Goal: Task Accomplishment & Management: Manage account settings

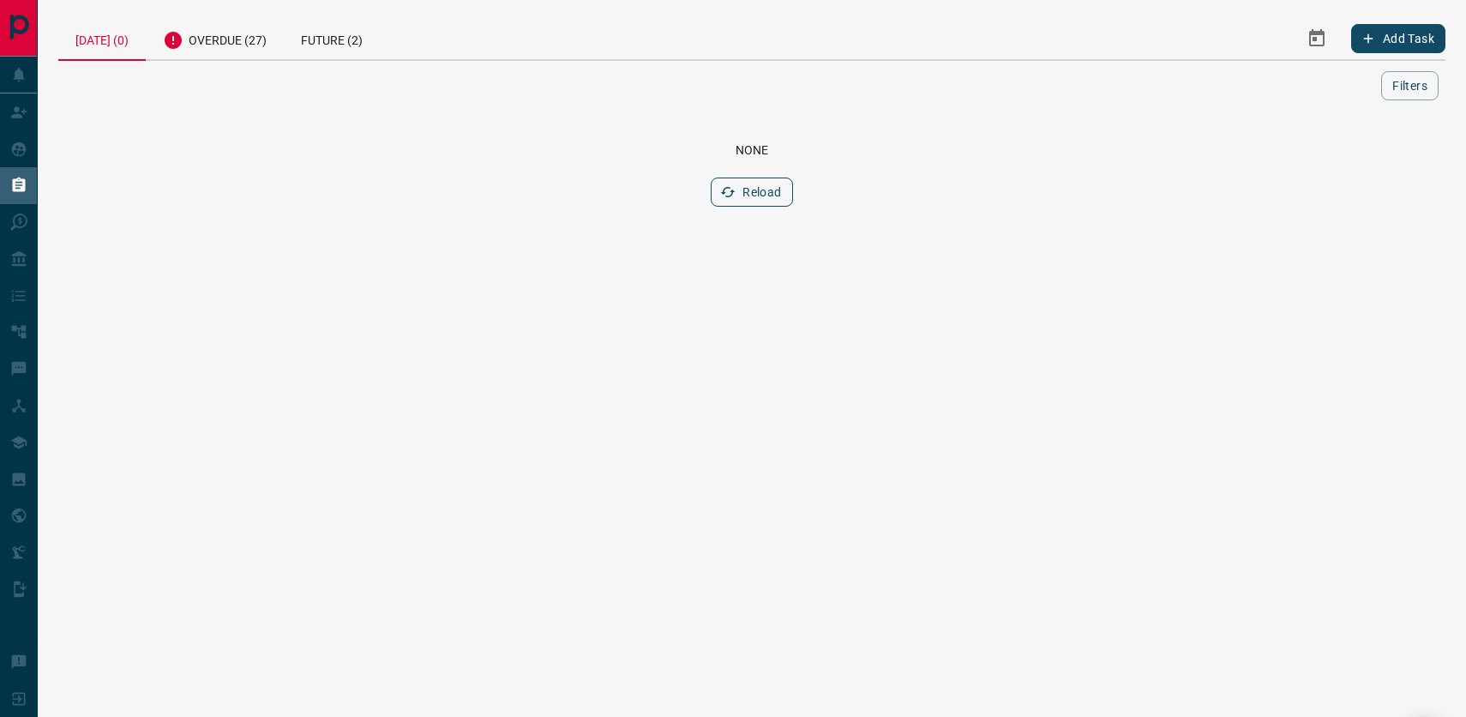
click at [759, 201] on button "Reload" at bounding box center [751, 191] width 81 height 29
click at [233, 49] on div "Overdue (27)" at bounding box center [215, 38] width 138 height 42
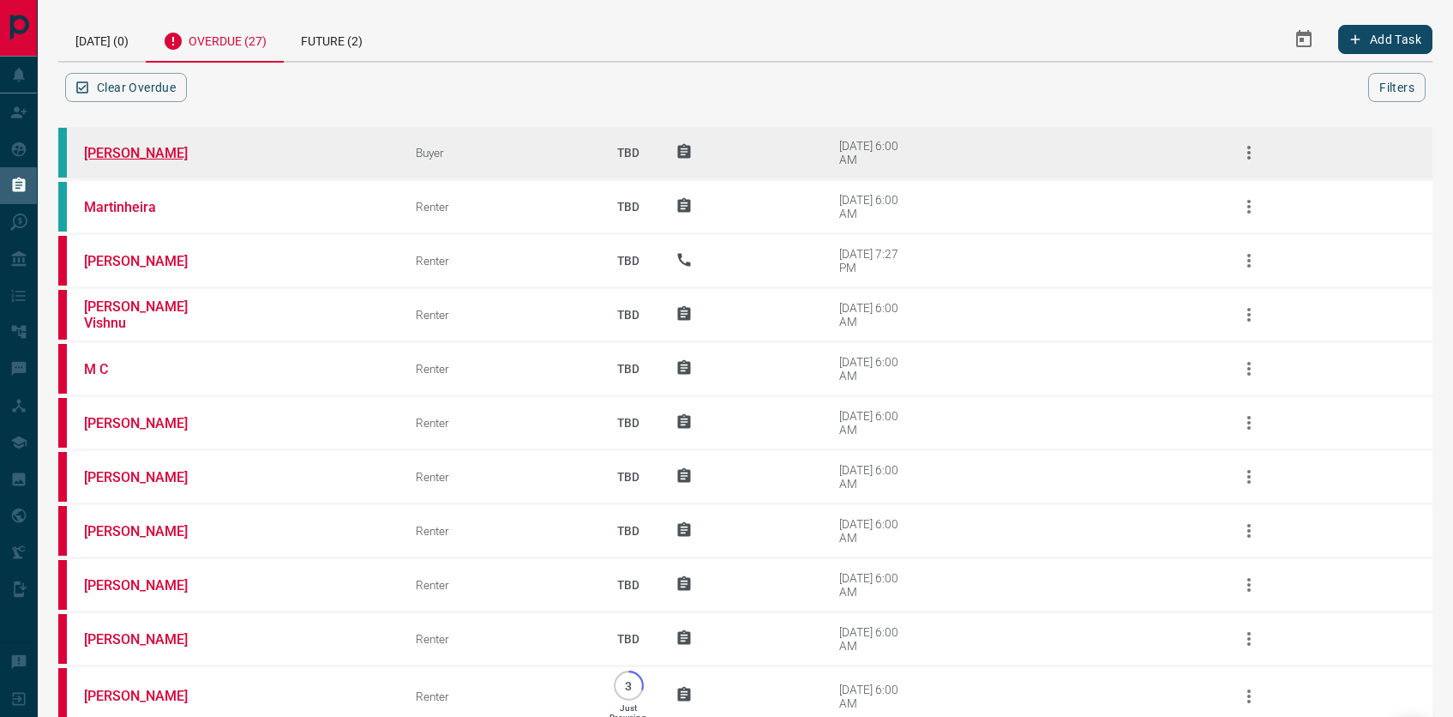
click at [146, 161] on link "[PERSON_NAME]" at bounding box center [148, 153] width 129 height 16
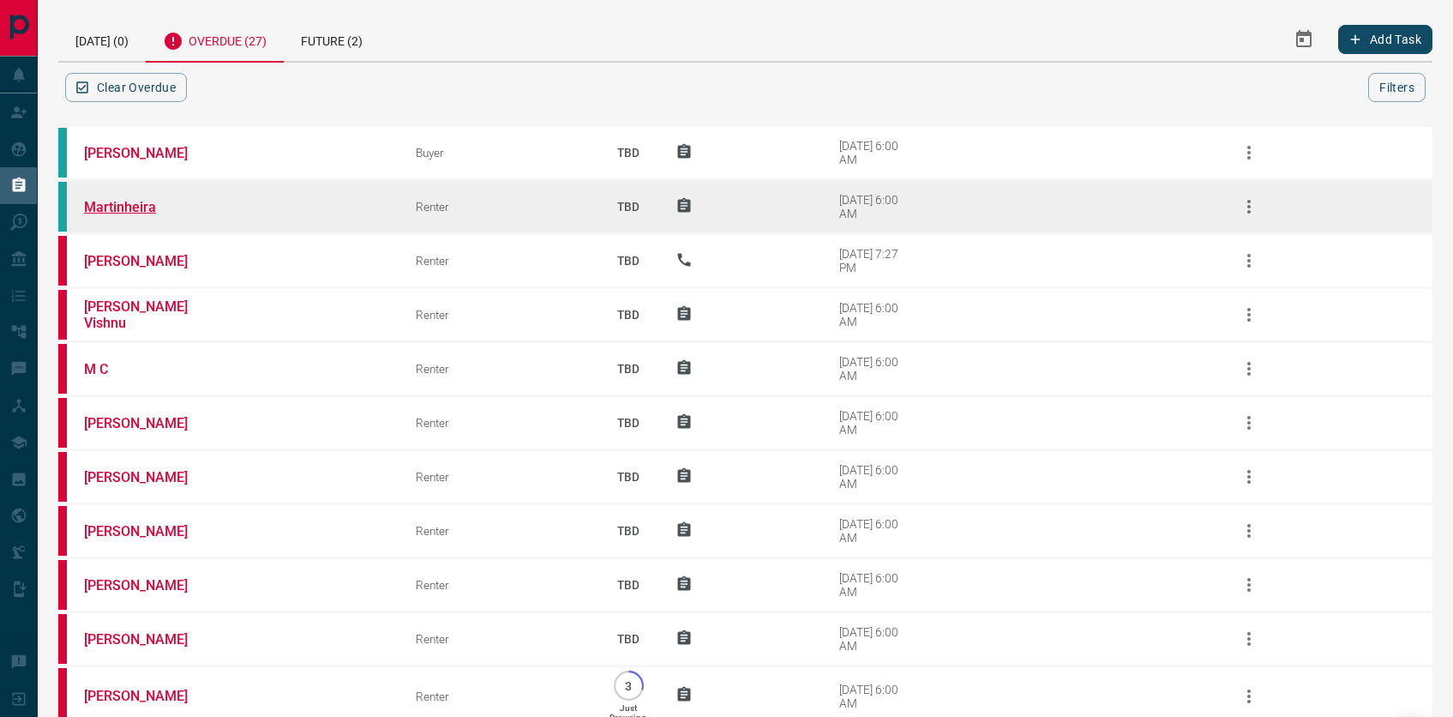
click at [142, 215] on link "Martinheira" at bounding box center [148, 207] width 129 height 16
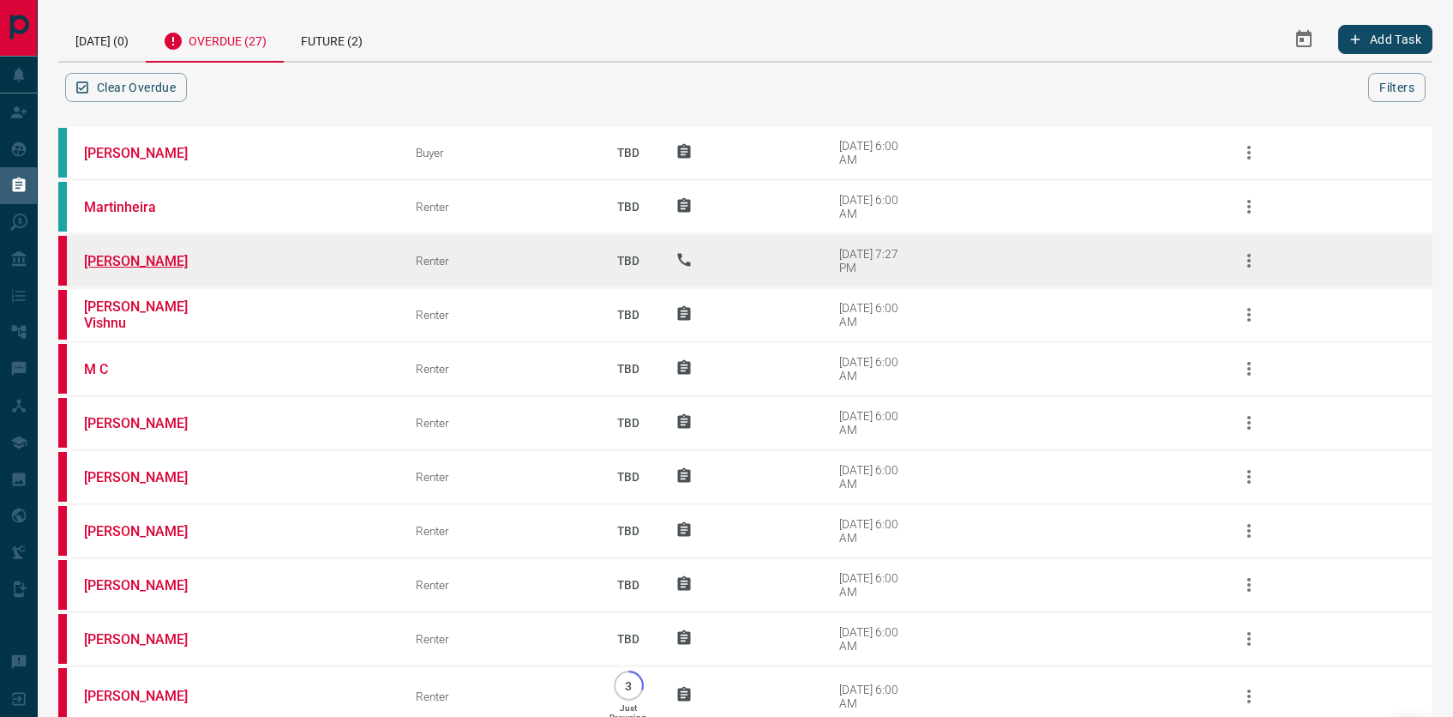
click at [116, 269] on link "[PERSON_NAME]" at bounding box center [148, 261] width 129 height 16
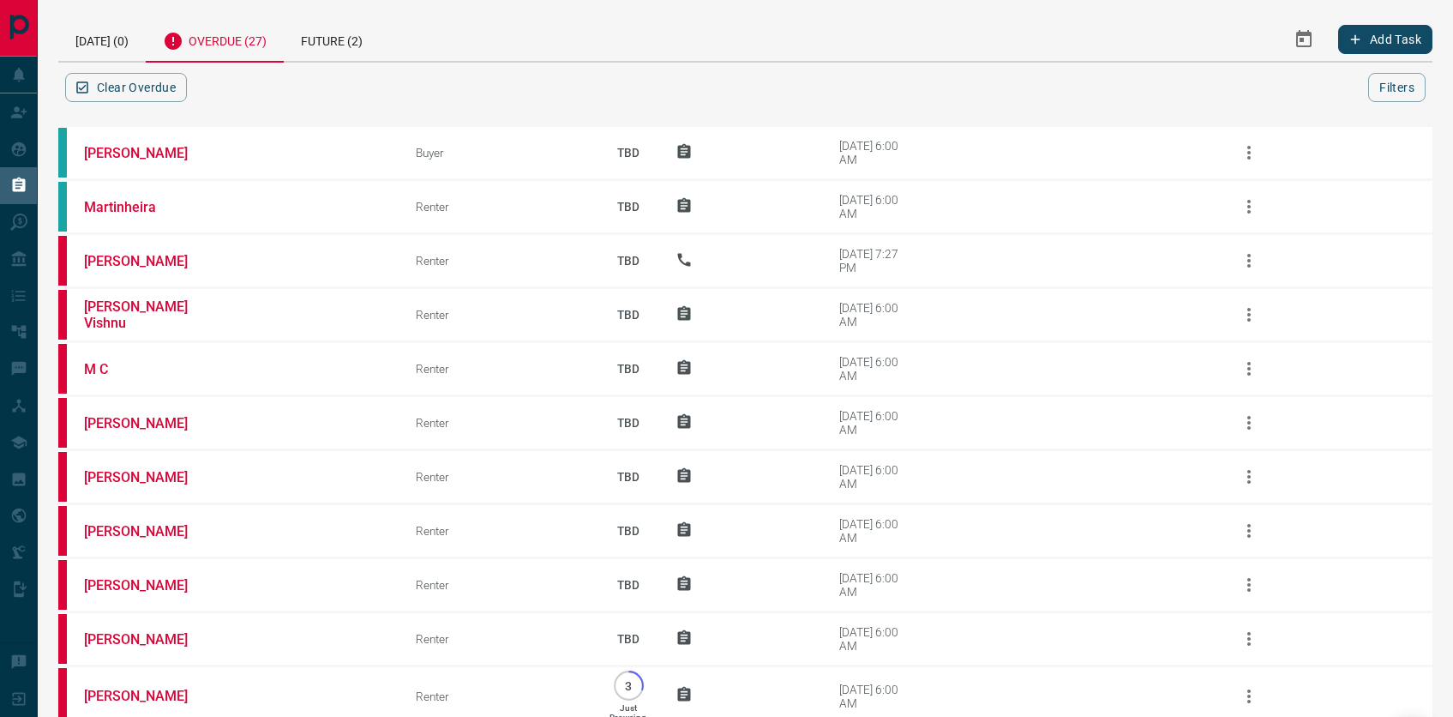
click at [263, 43] on div "Overdue (27)" at bounding box center [215, 39] width 138 height 45
click at [97, 44] on div "[DATE] (0)" at bounding box center [101, 39] width 87 height 44
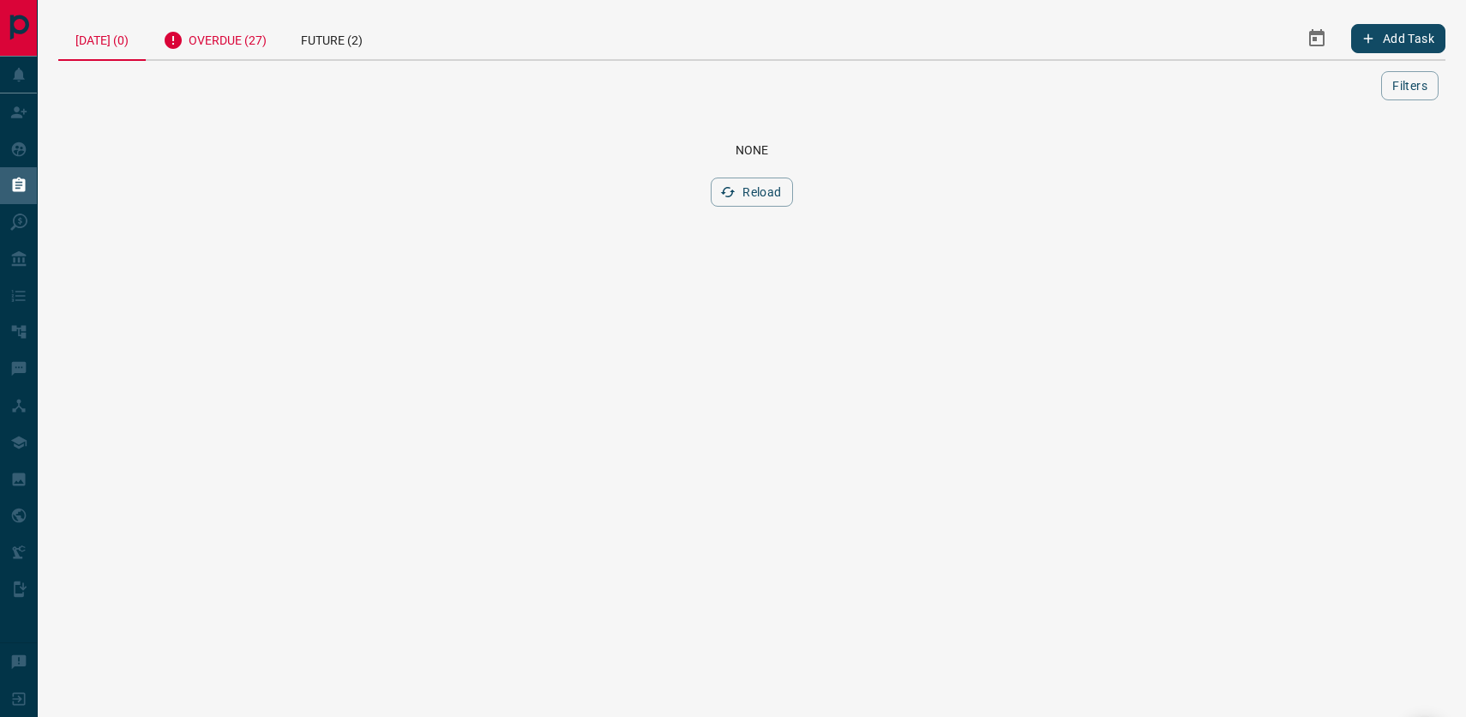
click at [268, 47] on div "Overdue (27)" at bounding box center [215, 38] width 138 height 42
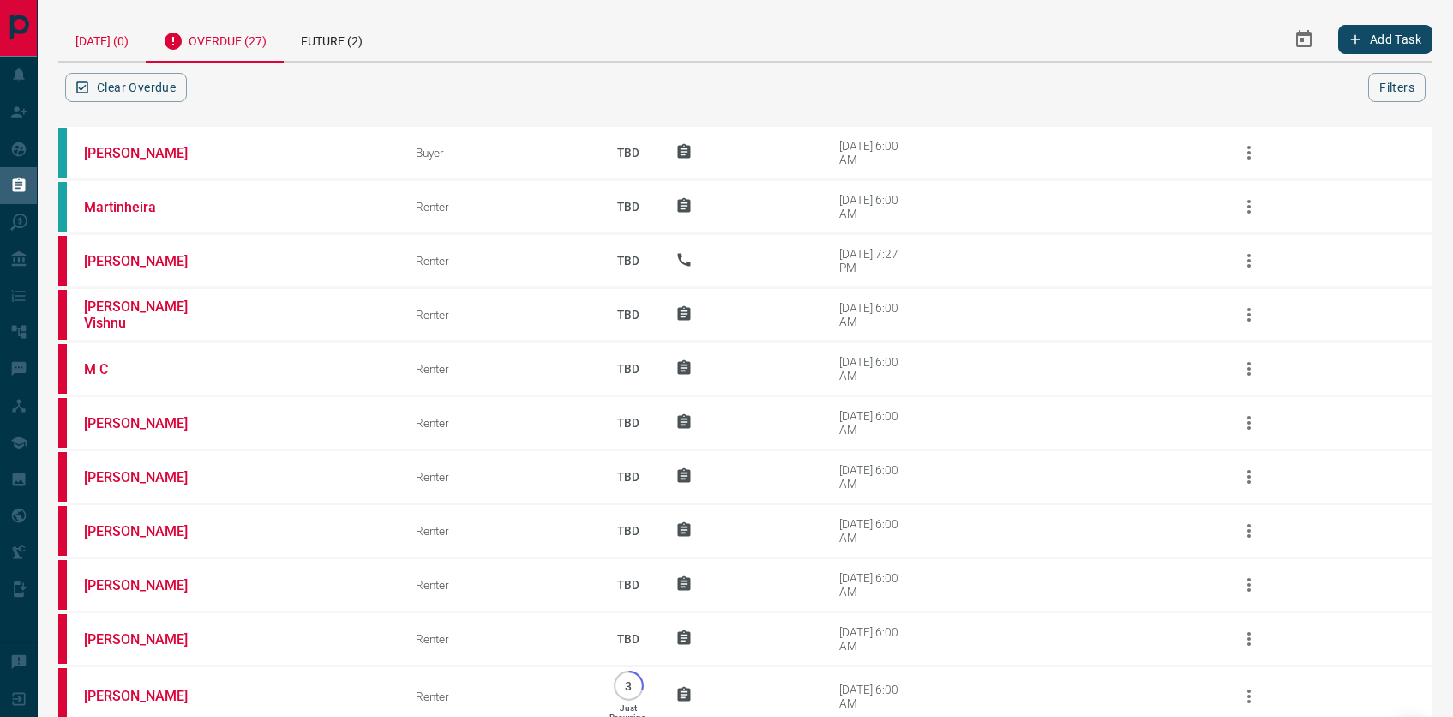
click at [126, 45] on div "[DATE] (0)" at bounding box center [101, 39] width 87 height 44
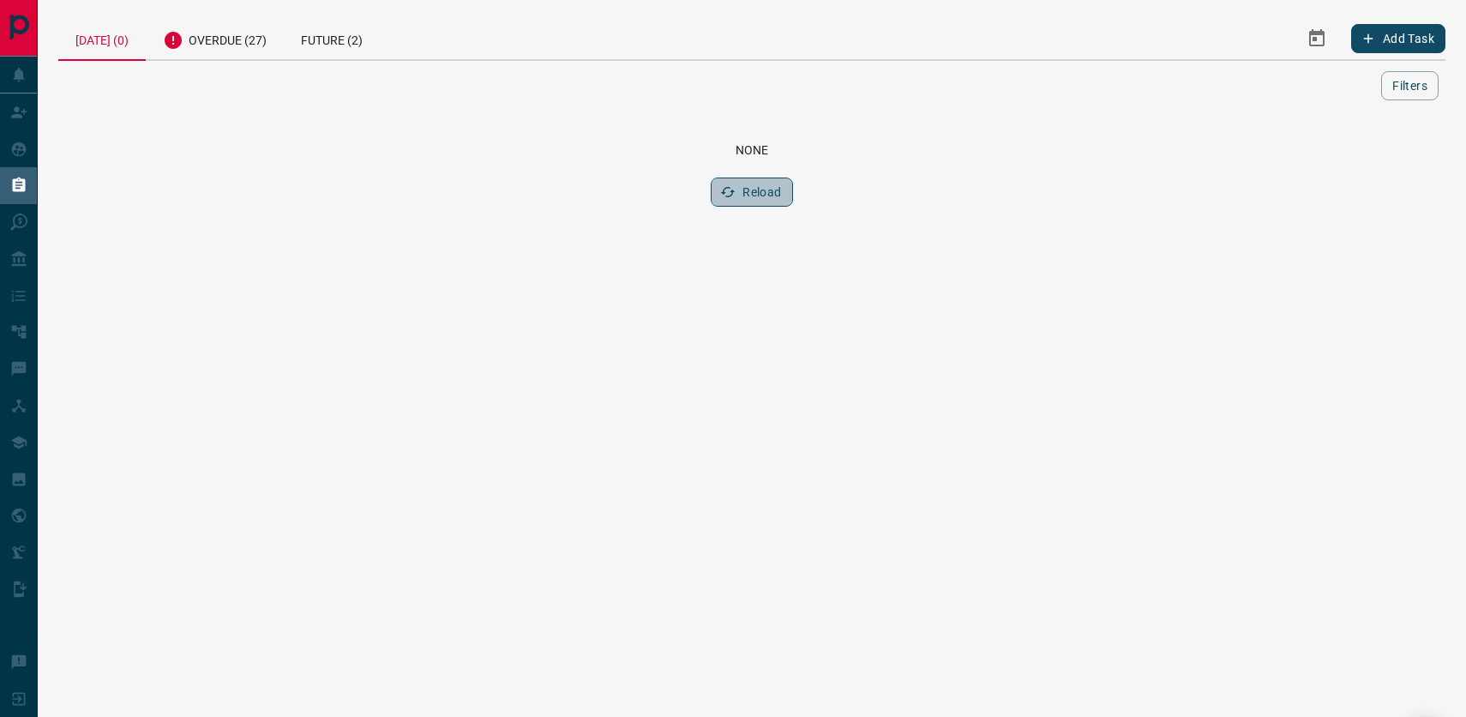
click at [756, 203] on button "Reload" at bounding box center [751, 191] width 81 height 29
click at [238, 46] on div "Overdue (27)" at bounding box center [215, 38] width 138 height 42
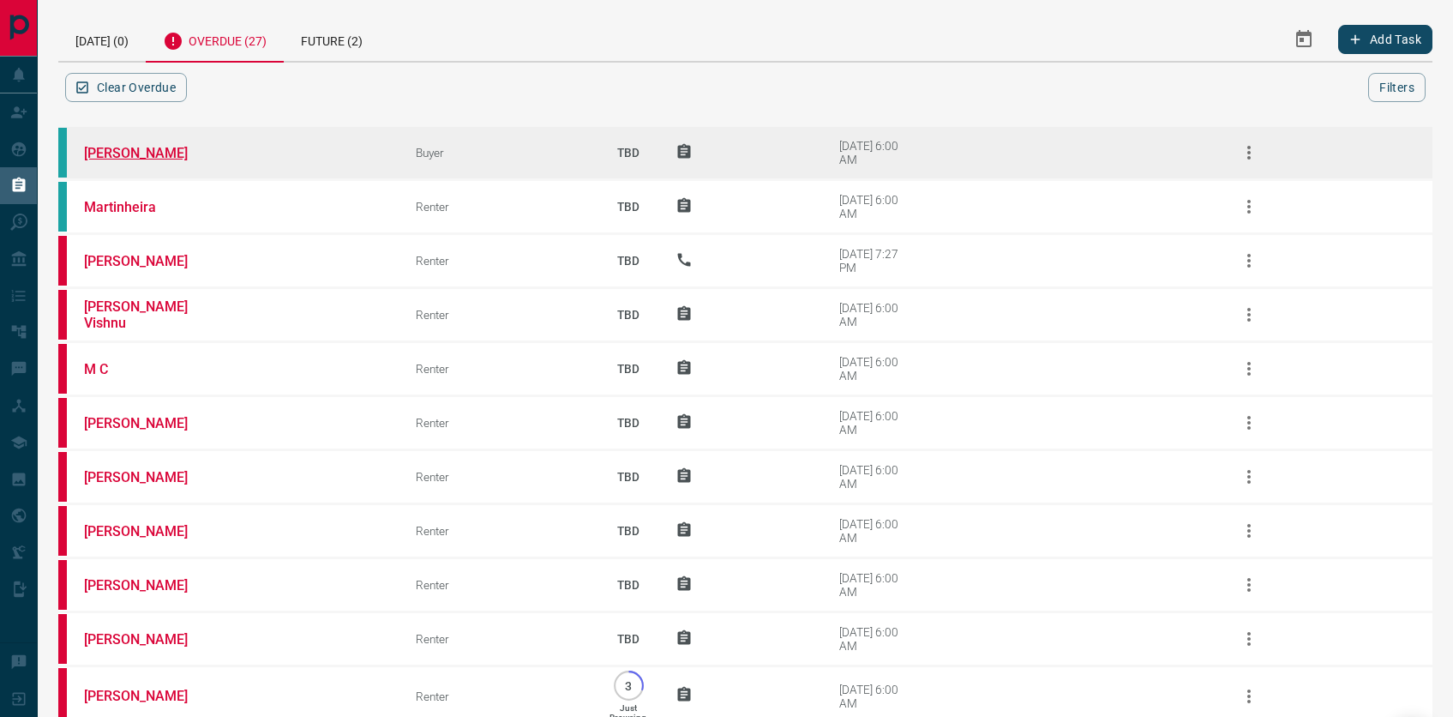
click at [166, 161] on link "[PERSON_NAME]" at bounding box center [148, 153] width 129 height 16
